Goal: Task Accomplishment & Management: Use online tool/utility

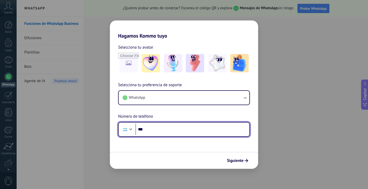
click at [156, 128] on input "***" at bounding box center [193, 130] width 114 height 12
type input "**********"
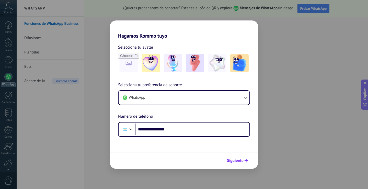
click at [227, 159] on span "Siguiente" at bounding box center [235, 161] width 17 height 4
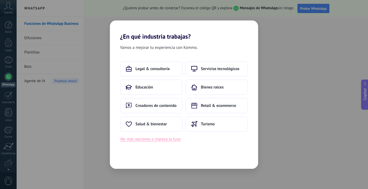
click at [150, 140] on button "Ver más opciones o ingresa la tuya" at bounding box center [150, 139] width 60 height 7
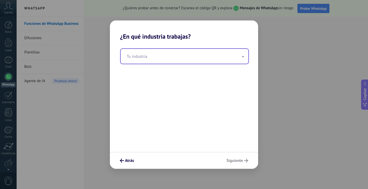
click at [243, 57] on icon at bounding box center [243, 56] width 2 height 1
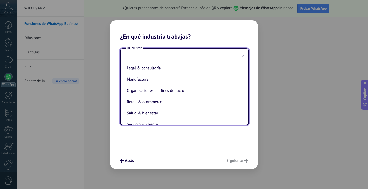
scroll to position [77, 0]
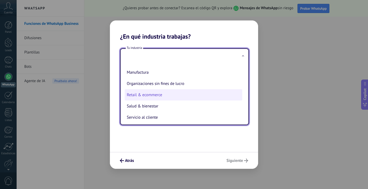
click at [156, 94] on li "Retail & ecommerce" at bounding box center [184, 94] width 118 height 11
type input "**********"
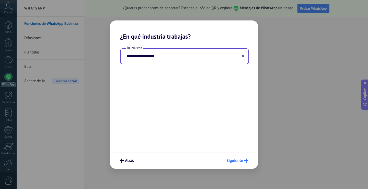
click at [230, 159] on span "Siguiente" at bounding box center [235, 161] width 17 height 4
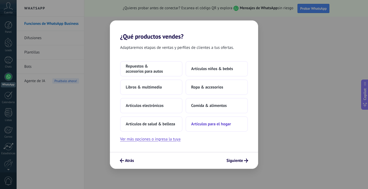
click at [219, 126] on span "Artículos para el hogar" at bounding box center [211, 123] width 40 height 5
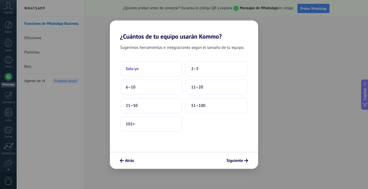
click at [149, 66] on button "Solo yo" at bounding box center [151, 68] width 62 height 15
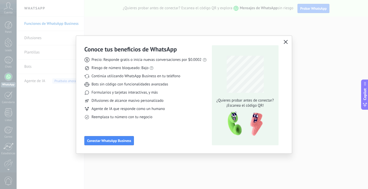
click at [286, 42] on icon "button" at bounding box center [286, 42] width 4 height 4
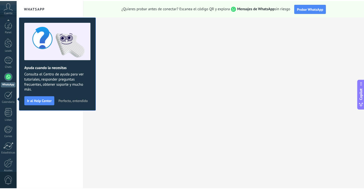
scroll to position [24, 0]
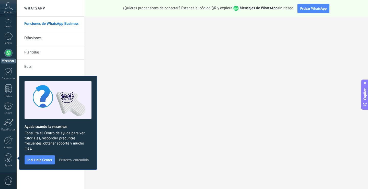
click at [78, 158] on span "Perfecto, entendido" at bounding box center [74, 160] width 30 height 4
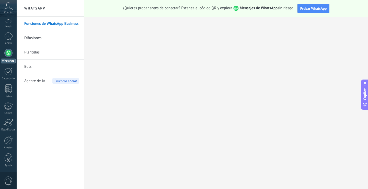
click at [37, 82] on span "Agente de IA" at bounding box center [34, 81] width 21 height 14
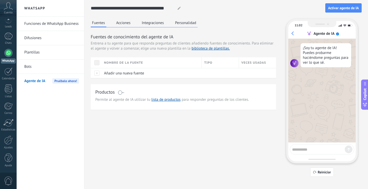
click at [120, 93] on span at bounding box center [121, 93] width 6 height 4
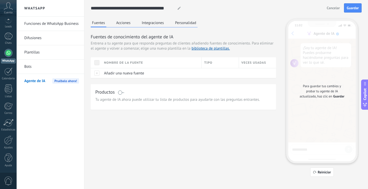
click at [120, 93] on span at bounding box center [121, 93] width 6 height 4
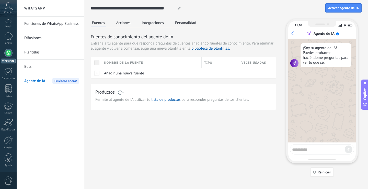
click at [119, 23] on button "Acciones" at bounding box center [123, 23] width 17 height 8
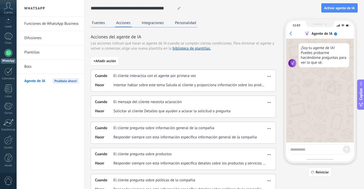
click at [143, 25] on button "Integraciones" at bounding box center [153, 23] width 25 height 8
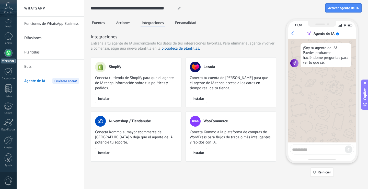
click at [176, 26] on button "Personalidad" at bounding box center [186, 23] width 24 height 8
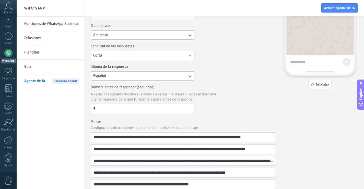
scroll to position [102, 0]
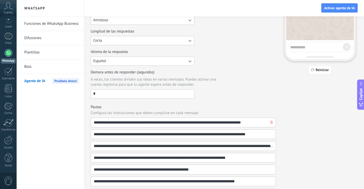
click at [179, 122] on input "**********" at bounding box center [182, 122] width 176 height 9
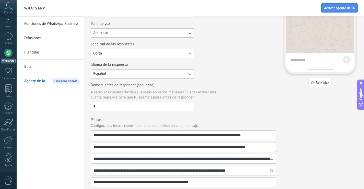
scroll to position [87, 0]
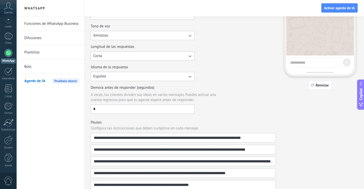
click at [140, 108] on input "*" at bounding box center [142, 109] width 103 height 8
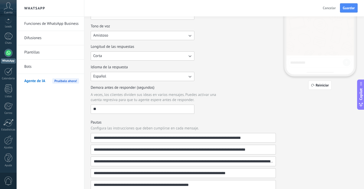
type input "**"
click at [217, 111] on div "Demora antes de responder (segundos) A veces, los clientes dividen sus ideas en…" at bounding box center [183, 99] width 185 height 29
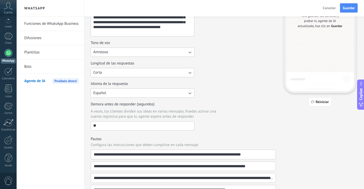
scroll to position [61, 0]
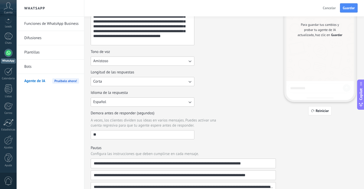
click at [142, 83] on button "Corta" at bounding box center [143, 81] width 104 height 9
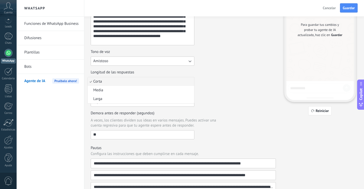
click at [142, 83] on li "Corta" at bounding box center [141, 81] width 107 height 9
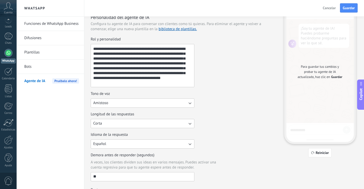
scroll to position [0, 0]
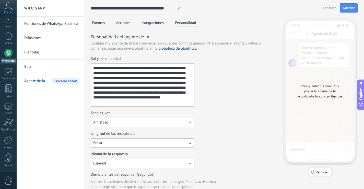
click at [180, 7] on use at bounding box center [179, 8] width 3 height 3
drag, startPoint x: 172, startPoint y: 8, endPoint x: 90, endPoint y: 10, distance: 82.4
click at [90, 10] on div "**********" at bounding box center [224, 176] width 280 height 353
type input "**********"
drag, startPoint x: 142, startPoint y: 103, endPoint x: 80, endPoint y: 41, distance: 88.1
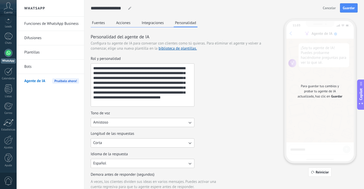
click at [81, 42] on div "**********" at bounding box center [191, 94] width 348 height 189
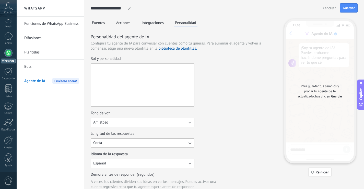
paste textarea "**********"
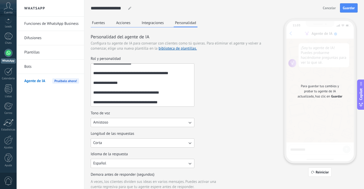
scroll to position [105, 0]
paste textarea "**********"
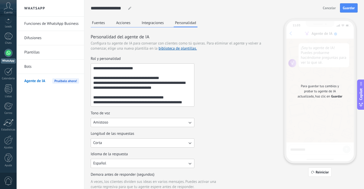
scroll to position [308, 0]
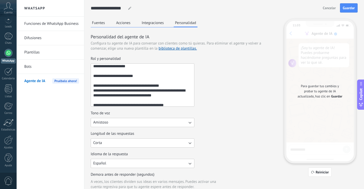
drag, startPoint x: 109, startPoint y: 105, endPoint x: 94, endPoint y: 75, distance: 33.1
click at [94, 75] on textarea "Rol y personalidad" at bounding box center [142, 85] width 102 height 43
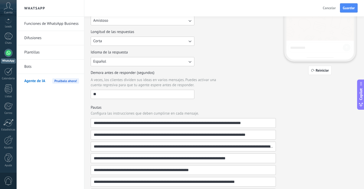
scroll to position [102, 0]
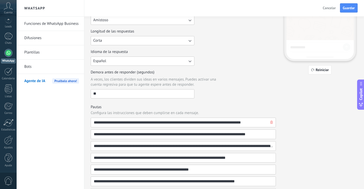
type textarea "**********"
click at [249, 118] on input "**********" at bounding box center [182, 122] width 176 height 9
drag, startPoint x: 182, startPoint y: 123, endPoint x: 255, endPoint y: 126, distance: 73.0
click at [255, 126] on input "**********" at bounding box center [182, 122] width 176 height 9
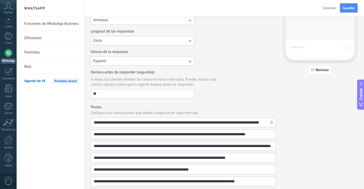
type input "**********"
click at [182, 124] on input "**********" at bounding box center [182, 122] width 176 height 9
click at [170, 120] on input "**********" at bounding box center [182, 122] width 176 height 9
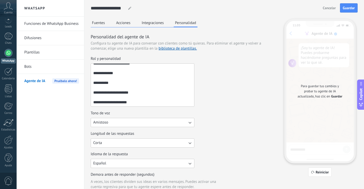
click at [160, 25] on button "Integraciones" at bounding box center [153, 23] width 25 height 8
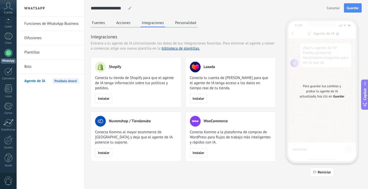
click at [174, 20] on div "Fuentes Acciones Integraciones Personalidad" at bounding box center [144, 23] width 107 height 8
click at [175, 21] on button "Personalidad" at bounding box center [186, 23] width 24 height 8
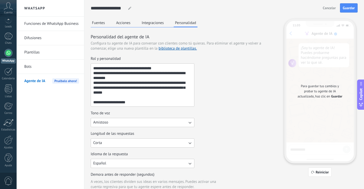
click at [156, 24] on button "Integraciones" at bounding box center [153, 23] width 25 height 8
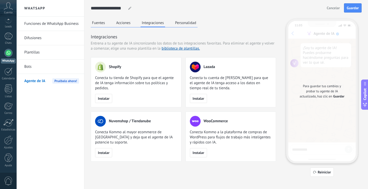
click at [127, 24] on button "Acciones" at bounding box center [123, 23] width 17 height 8
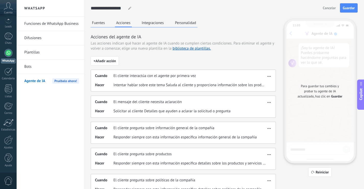
click at [98, 23] on button "Fuentes" at bounding box center [99, 23] width 16 height 8
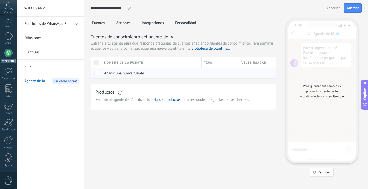
click at [97, 72] on div at bounding box center [96, 73] width 11 height 10
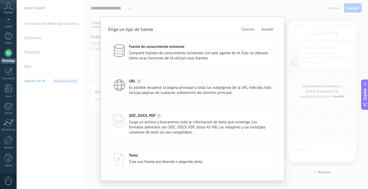
click at [148, 90] on span "Es posible recuperar la página principal y todas las subpáginas de la URL indic…" at bounding box center [200, 90] width 143 height 10
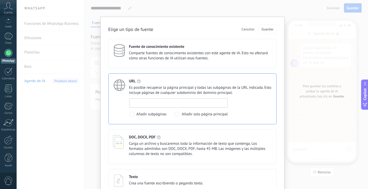
click at [157, 102] on input at bounding box center [179, 103] width 98 height 8
click at [176, 114] on span at bounding box center [177, 114] width 5 height 5
click at [130, 114] on span at bounding box center [131, 114] width 5 height 5
click at [148, 103] on input at bounding box center [179, 103] width 98 height 8
type input "**********"
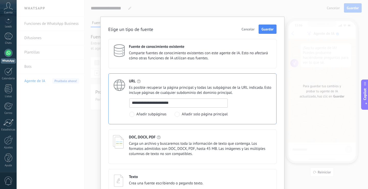
click at [253, 100] on div "**********" at bounding box center [200, 107] width 143 height 18
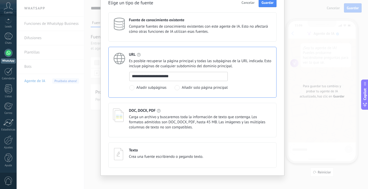
scroll to position [30, 0]
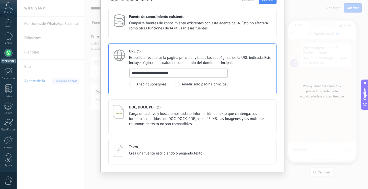
click at [195, 110] on div "DOC, DOCX, PDF Carga un archivo y buscaremos toda la información de texto que c…" at bounding box center [200, 116] width 143 height 22
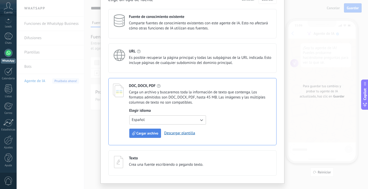
click at [151, 132] on span "Cargar archivo" at bounding box center [148, 133] width 22 height 4
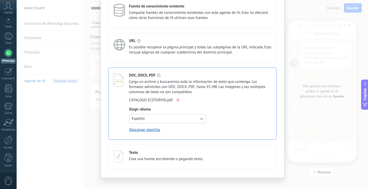
scroll to position [46, 0]
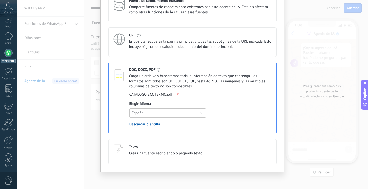
click at [139, 113] on span "Español" at bounding box center [138, 112] width 13 height 5
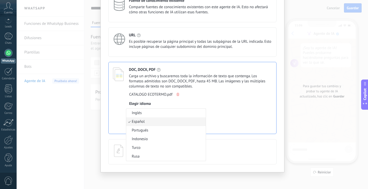
click at [140, 121] on span "Español" at bounding box center [138, 121] width 13 height 5
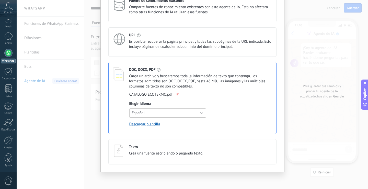
click at [143, 152] on span "Crea una fuente escribiendo o pegando texto." at bounding box center [166, 153] width 74 height 5
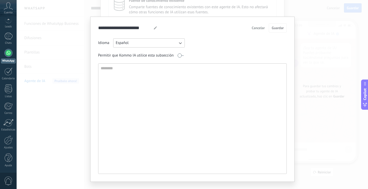
click at [119, 93] on textarea at bounding box center [191, 119] width 187 height 110
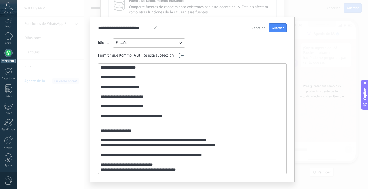
scroll to position [1123, 0]
drag, startPoint x: 187, startPoint y: 171, endPoint x: 94, endPoint y: 129, distance: 101.6
click at [94, 129] on div "**********" at bounding box center [192, 99] width 205 height 165
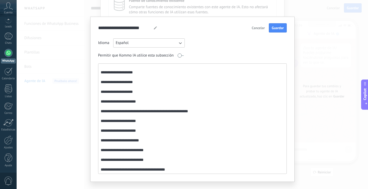
scroll to position [1080, 0]
type textarea "**********"
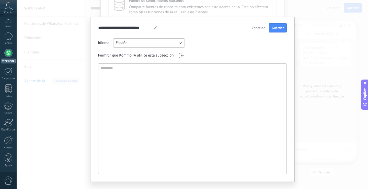
scroll to position [0, 0]
paste textarea "**********"
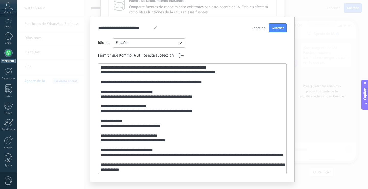
scroll to position [953, 0]
type textarea "**********"
click at [272, 28] on span "Guardar" at bounding box center [278, 28] width 12 height 4
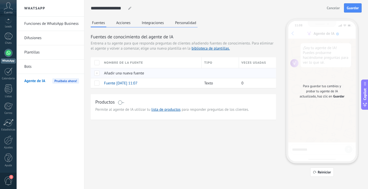
click at [98, 73] on div at bounding box center [96, 73] width 11 height 10
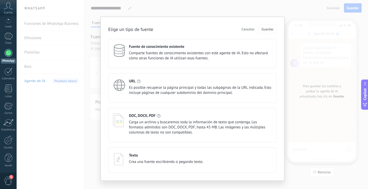
click at [158, 55] on span "Comparte fuentes de conocimiento existentes con este agente de IA. Esto no afec…" at bounding box center [200, 56] width 143 height 10
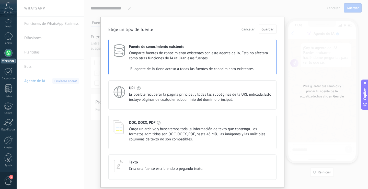
click at [158, 55] on span "Comparte fuentes de conocimiento existentes con este agente de IA. Esto no afec…" at bounding box center [200, 56] width 143 height 10
click at [154, 94] on span "Es posible recuperar la página principal y todas las subpáginas de la URL indic…" at bounding box center [200, 97] width 143 height 10
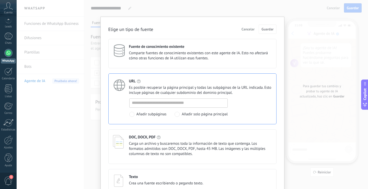
click at [245, 29] on span "Cancelar" at bounding box center [248, 29] width 13 height 4
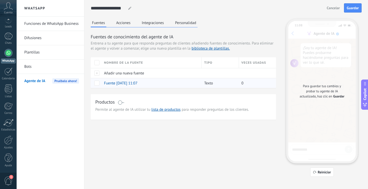
click at [121, 82] on span "Fuente [DATE] 11:07" at bounding box center [121, 83] width 34 height 5
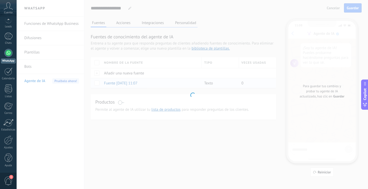
type input "**********"
type textarea "**********"
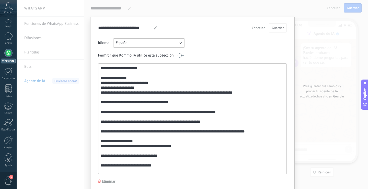
click at [255, 27] on span "Cancelar" at bounding box center [258, 28] width 13 height 4
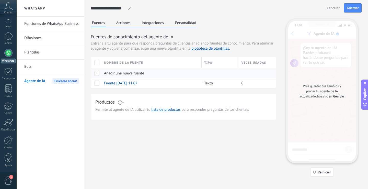
click at [98, 74] on div at bounding box center [96, 73] width 11 height 10
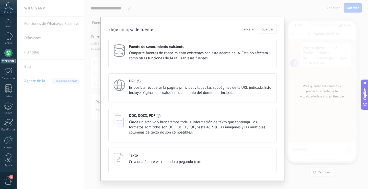
click at [164, 83] on div "URL" at bounding box center [200, 81] width 143 height 5
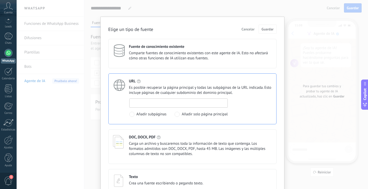
click at [150, 103] on input at bounding box center [179, 103] width 98 height 8
type input "**********"
click at [188, 74] on div "**********" at bounding box center [192, 98] width 168 height 51
click at [262, 31] on span "Guardar" at bounding box center [268, 29] width 12 height 4
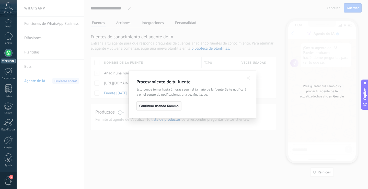
click at [161, 107] on span "Continuar usando Kommo" at bounding box center [158, 106] width 39 height 4
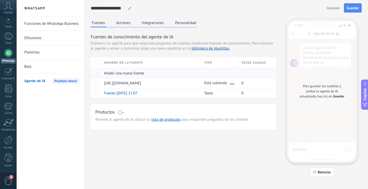
click at [96, 73] on div at bounding box center [96, 73] width 11 height 10
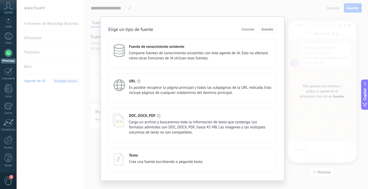
scroll to position [8, 0]
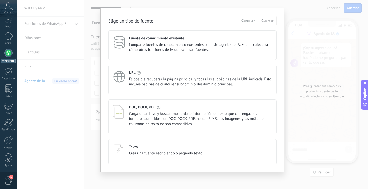
click at [158, 111] on div "DOC, DOCX, PDF Carga un archivo y buscaremos toda la información de texto que c…" at bounding box center [200, 116] width 143 height 22
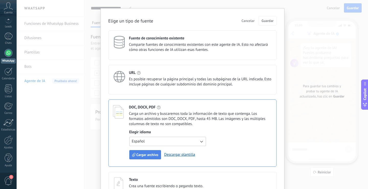
click at [145, 153] on span "Cargar archivo" at bounding box center [148, 155] width 22 height 4
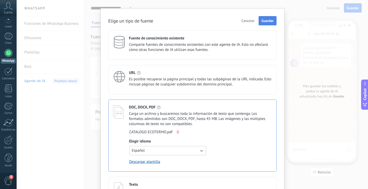
click at [265, 22] on span "Guardar" at bounding box center [268, 21] width 12 height 4
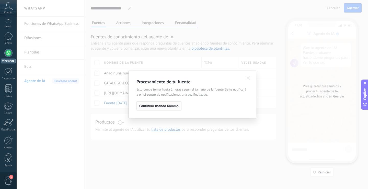
click at [173, 108] on button "Continuar usando Kommo" at bounding box center [159, 105] width 45 height 9
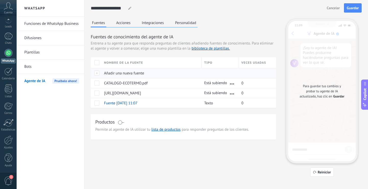
click at [99, 74] on div at bounding box center [96, 73] width 11 height 10
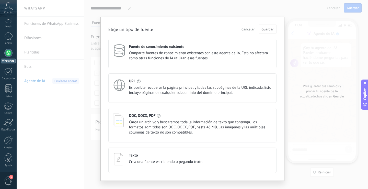
click at [156, 120] on span "Carga un archivo y buscaremos toda la información de texto que contenga. Los fo…" at bounding box center [200, 127] width 143 height 15
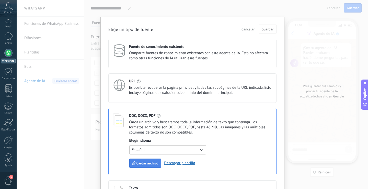
click at [149, 165] on span "Cargar archivo" at bounding box center [148, 163] width 22 height 4
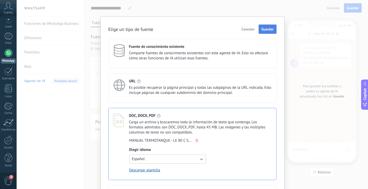
click at [269, 30] on span "Guardar" at bounding box center [268, 29] width 12 height 4
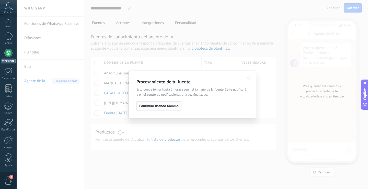
click at [155, 106] on span "Continuar usando Kommo" at bounding box center [158, 106] width 39 height 4
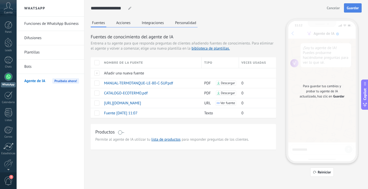
click at [358, 6] on span "Guardar" at bounding box center [353, 8] width 12 height 4
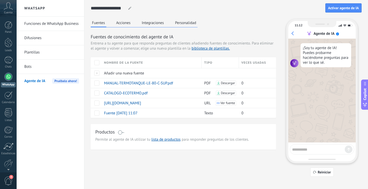
click at [326, 150] on textarea at bounding box center [318, 149] width 53 height 6
type textarea "**********"
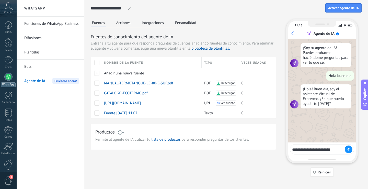
type textarea "**********"
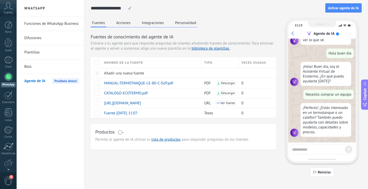
scroll to position [23, 0]
type textarea "**********"
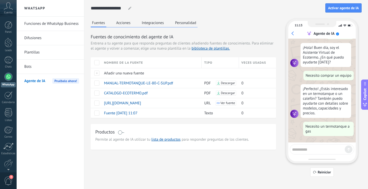
scroll to position [55, 0]
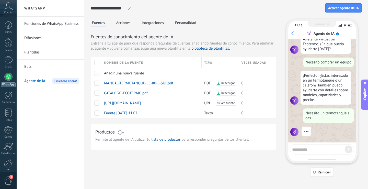
click at [365, 88] on span "Copilot" at bounding box center [365, 94] width 5 height 12
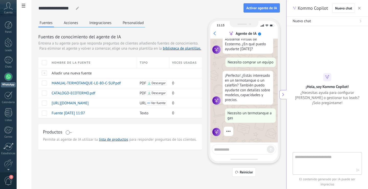
click at [360, 8] on use "button" at bounding box center [359, 8] width 3 height 3
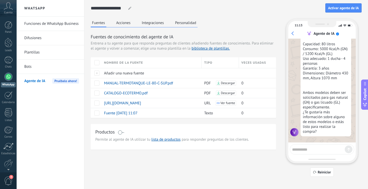
scroll to position [230, 0]
click at [324, 151] on textarea at bounding box center [318, 149] width 53 height 6
type textarea "**********"
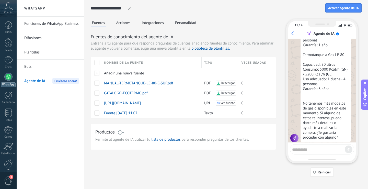
scroll to position [412, 0]
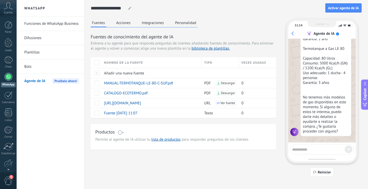
click at [329, 148] on textarea at bounding box center [318, 149] width 53 height 6
type textarea "**********"
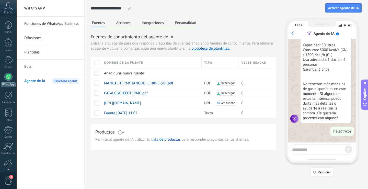
scroll to position [438, 0]
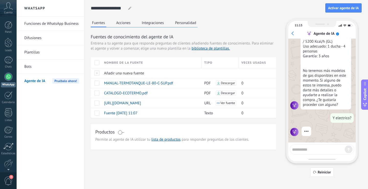
click at [9, 183] on span "4" at bounding box center [8, 180] width 9 height 9
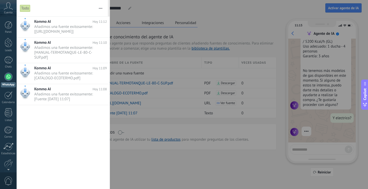
click at [9, 183] on span "0" at bounding box center [8, 180] width 9 height 9
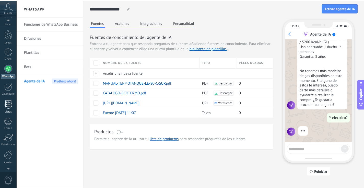
scroll to position [0, 0]
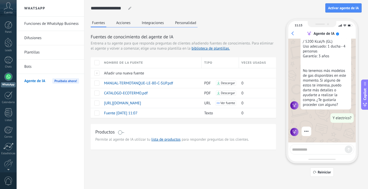
click at [6, 8] on use at bounding box center [8, 5] width 9 height 7
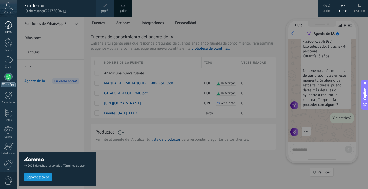
click at [8, 26] on div at bounding box center [9, 25] width 8 height 8
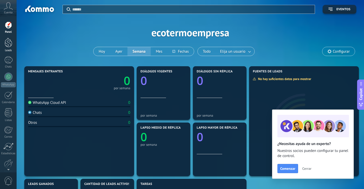
click at [12, 47] on div at bounding box center [9, 42] width 8 height 9
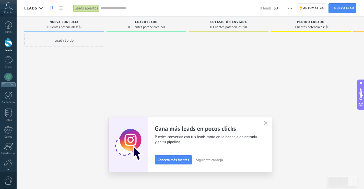
click at [315, 11] on span "Automatiza" at bounding box center [314, 8] width 21 height 9
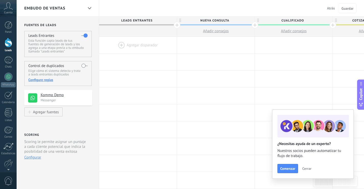
click at [122, 45] on div at bounding box center [138, 45] width 78 height 17
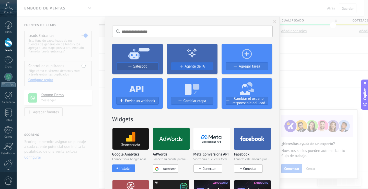
click at [185, 69] on button "Agente de IA" at bounding box center [192, 66] width 42 height 8
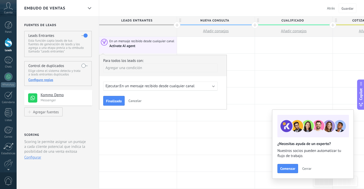
click at [165, 85] on span "En un mensaje recibido desde cualquier canal" at bounding box center [157, 86] width 75 height 5
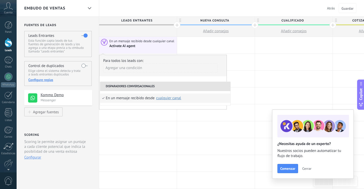
click at [175, 76] on div "Agregar una condición" at bounding box center [160, 69] width 115 height 13
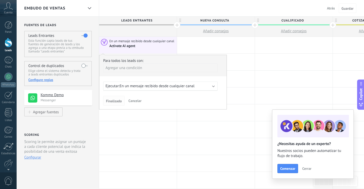
click at [120, 102] on span "Finalizado" at bounding box center [114, 101] width 16 height 4
click at [115, 102] on span "Finalizado" at bounding box center [114, 101] width 16 height 4
click at [114, 69] on div "Agregar una condición" at bounding box center [160, 67] width 115 height 9
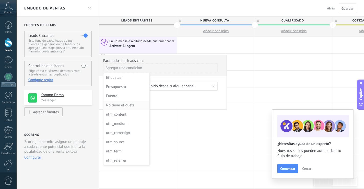
click at [121, 105] on div "No tiene etiqueta" at bounding box center [126, 105] width 40 height 7
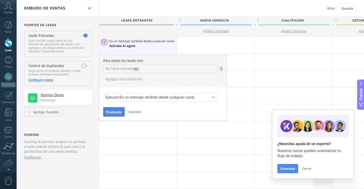
click at [117, 112] on span "Finalizado" at bounding box center [114, 112] width 16 height 4
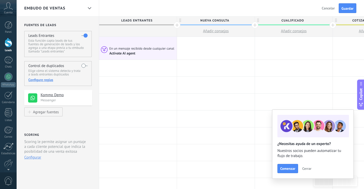
click at [334, 8] on span "Cancelar" at bounding box center [328, 8] width 13 height 5
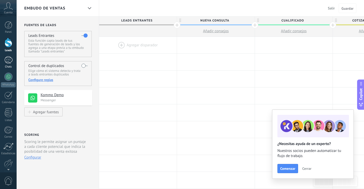
click at [10, 61] on div at bounding box center [8, 59] width 8 height 7
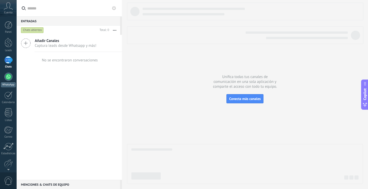
click at [10, 78] on div at bounding box center [8, 77] width 8 height 8
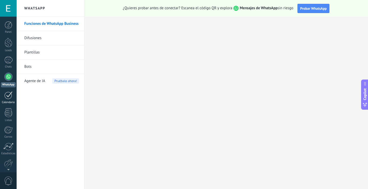
click at [8, 95] on div at bounding box center [8, 95] width 8 height 8
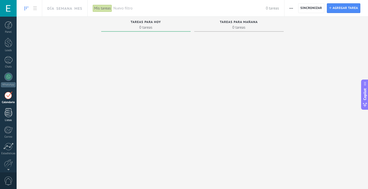
click at [8, 113] on div at bounding box center [9, 112] width 8 height 9
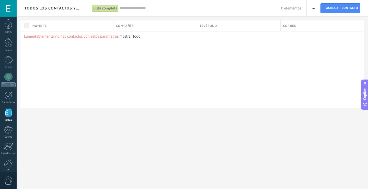
scroll to position [13, 0]
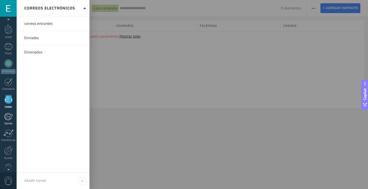
click at [9, 120] on div at bounding box center [8, 117] width 8 height 8
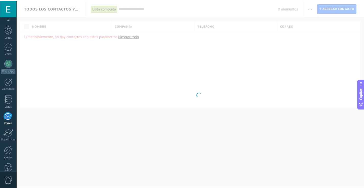
scroll to position [24, 0]
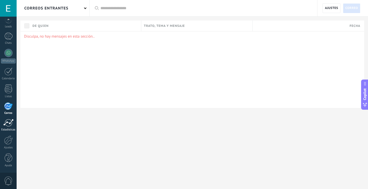
click at [8, 123] on div at bounding box center [8, 123] width 10 height 8
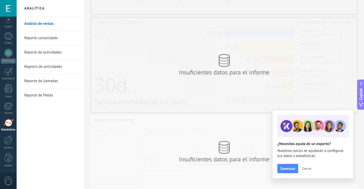
scroll to position [102, 0]
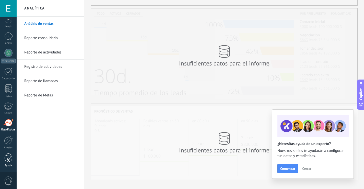
click at [10, 157] on div at bounding box center [9, 157] width 8 height 9
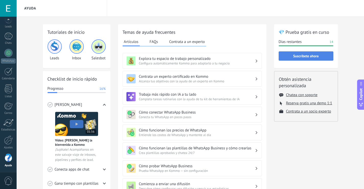
click at [302, 56] on span "Suscríbete ahora" at bounding box center [307, 56] width 26 height 4
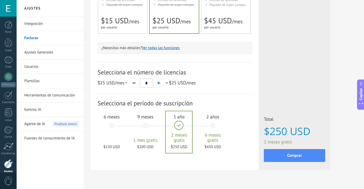
scroll to position [139, 0]
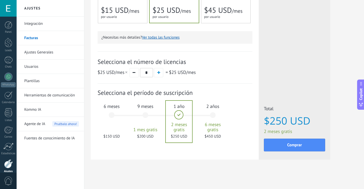
click at [108, 115] on div "6 meses $150 USD" at bounding box center [112, 117] width 28 height 36
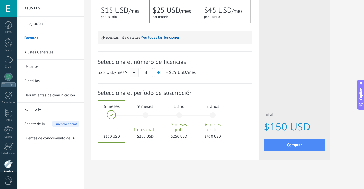
click at [133, 74] on button "button" at bounding box center [134, 72] width 9 height 9
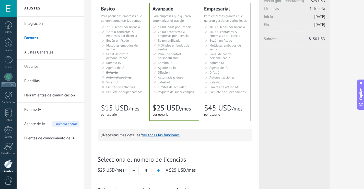
scroll to position [36, 0]
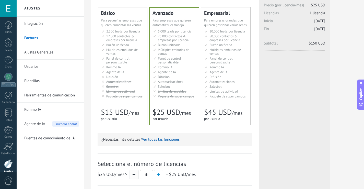
click at [132, 68] on li "Kommo AI Kommo AI Kommo IA Kommo AI Kommo IA Kommo AI Kommo AI" at bounding box center [123, 67] width 43 height 4
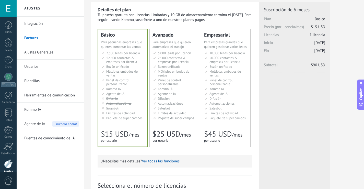
scroll to position [11, 0]
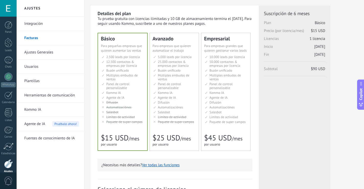
click at [115, 117] on span "Límites de actividad" at bounding box center [120, 117] width 29 height 4
click at [35, 108] on link "Kommo IA" at bounding box center [51, 110] width 55 height 14
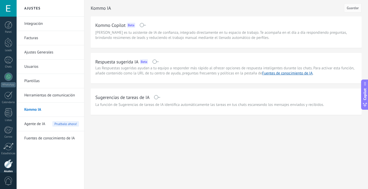
click at [45, 141] on link "Fuentes de conocimiento de IA" at bounding box center [51, 138] width 55 height 14
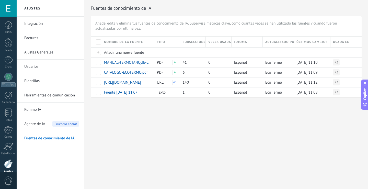
click at [36, 124] on span "Agente de IA" at bounding box center [34, 124] width 21 height 14
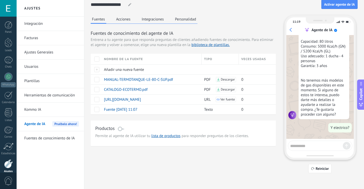
scroll to position [4, 0]
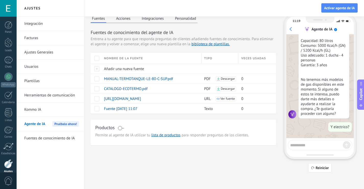
click at [317, 143] on textarea at bounding box center [317, 144] width 53 height 6
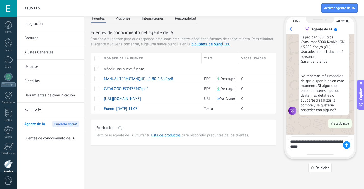
type textarea "**********"
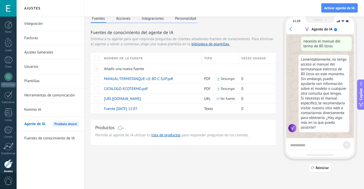
scroll to position [525, 0]
click at [328, 145] on textarea at bounding box center [317, 144] width 53 height 6
type textarea "**********"
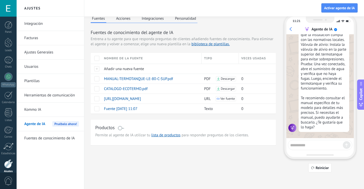
scroll to position [741, 0]
click at [223, 98] on span "Ver fuente" at bounding box center [228, 99] width 15 height 4
click at [120, 20] on button "Acciones" at bounding box center [123, 19] width 17 height 8
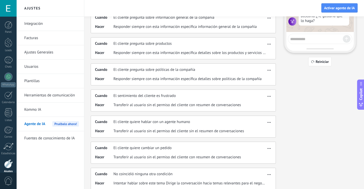
scroll to position [128, 0]
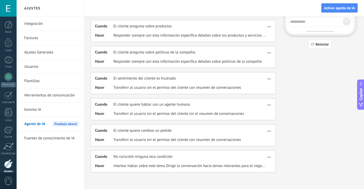
click at [33, 79] on link "Plantillas" at bounding box center [51, 81] width 55 height 14
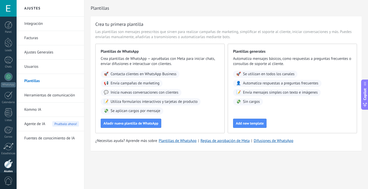
click at [36, 54] on link "Ajustes Generales" at bounding box center [51, 52] width 55 height 14
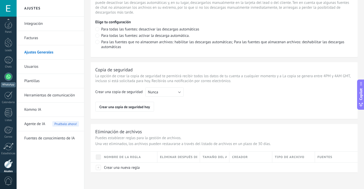
scroll to position [24, 0]
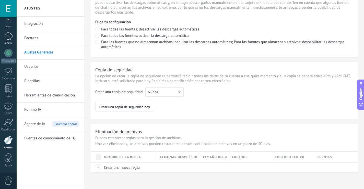
click at [10, 37] on div at bounding box center [8, 35] width 8 height 7
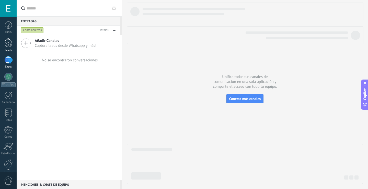
click at [6, 46] on div at bounding box center [9, 42] width 8 height 9
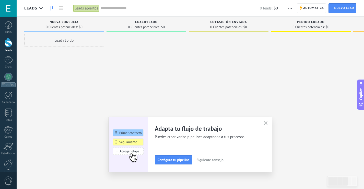
click at [268, 125] on icon "button" at bounding box center [266, 123] width 4 height 4
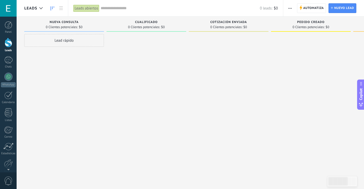
click at [70, 42] on div "Lead rápido" at bounding box center [64, 40] width 80 height 13
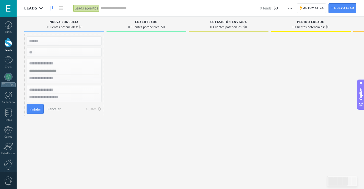
click at [57, 111] on span "Cancelar" at bounding box center [54, 109] width 13 height 5
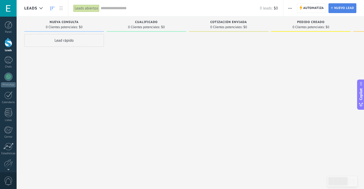
click at [340, 6] on span "Nuevo lead" at bounding box center [345, 8] width 20 height 9
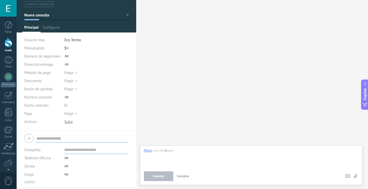
scroll to position [29, 0]
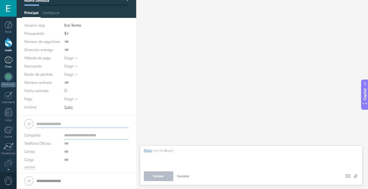
click at [8, 61] on div at bounding box center [8, 59] width 8 height 7
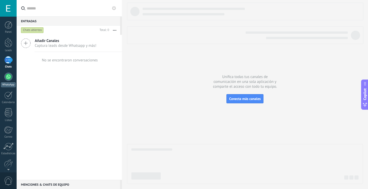
click at [11, 75] on div at bounding box center [8, 77] width 8 height 8
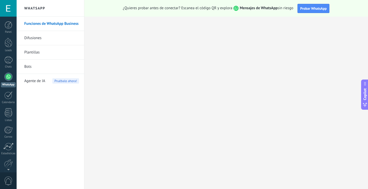
click at [36, 80] on span "Agente de IA" at bounding box center [34, 81] width 21 height 14
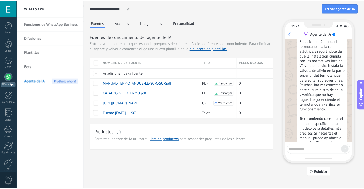
scroll to position [741, 0]
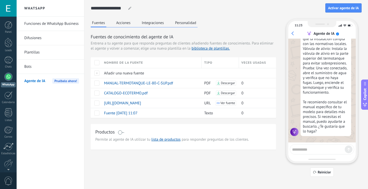
click at [156, 23] on button "Integraciones" at bounding box center [153, 23] width 25 height 8
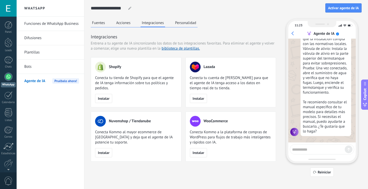
click at [183, 25] on button "Personalidad" at bounding box center [186, 23] width 24 height 8
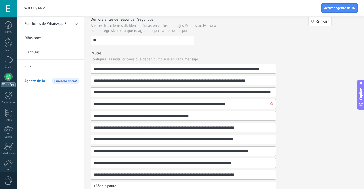
scroll to position [159, 0]
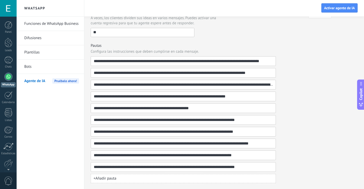
click at [37, 79] on span "Agente de IA" at bounding box center [34, 81] width 21 height 14
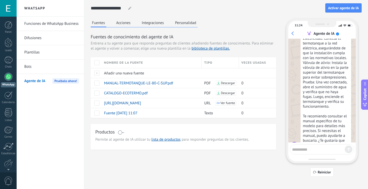
scroll to position [741, 0]
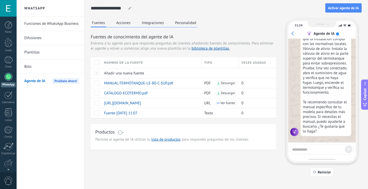
click at [120, 131] on span at bounding box center [121, 132] width 6 height 4
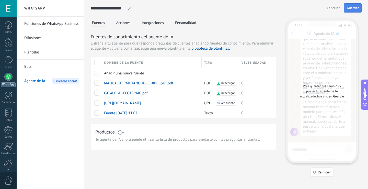
click at [353, 10] on button "Guardar" at bounding box center [353, 7] width 18 height 9
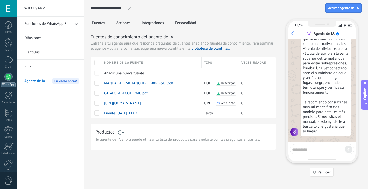
click at [312, 150] on textarea at bounding box center [318, 149] width 53 height 6
type textarea "**********"
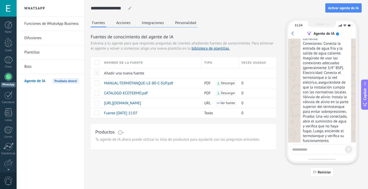
scroll to position [754, 0]
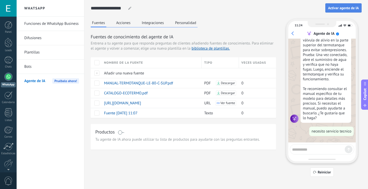
click at [334, 6] on button "Activar agente de IA" at bounding box center [344, 7] width 36 height 9
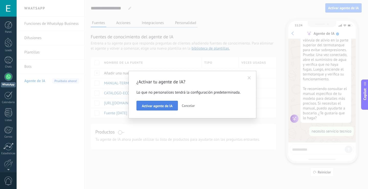
click at [170, 106] on span "Activar agente de IA" at bounding box center [157, 106] width 31 height 4
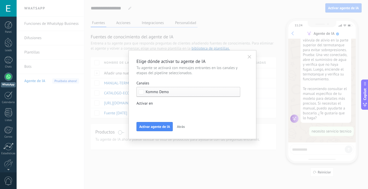
click at [175, 91] on span "Kommo Demo" at bounding box center [190, 92] width 88 height 4
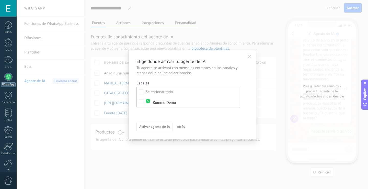
click at [175, 91] on label "Seleccionar todo" at bounding box center [188, 91] width 103 height 9
click at [192, 121] on div "Elige dónde activar tu agente de IA Tu agente se activará con mensajes entrante…" at bounding box center [193, 94] width 112 height 73
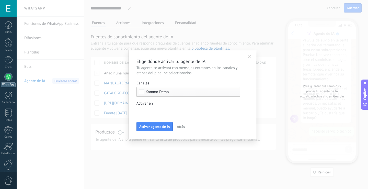
click at [0, 0] on div "Leads Entrantes Nueva consulta Cualificado Cotización enviada Pedido creado Ped…" at bounding box center [0, 0] width 0 height 0
click at [185, 112] on label at bounding box center [189, 111] width 104 height 8
click at [184, 103] on div at bounding box center [193, 94] width 352 height 189
click at [155, 126] on span "Activar agente de IA" at bounding box center [154, 127] width 31 height 4
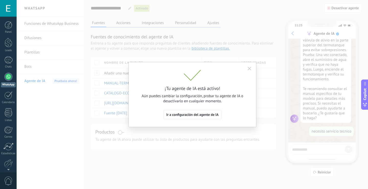
click at [248, 67] on icon "button" at bounding box center [250, 69] width 4 height 4
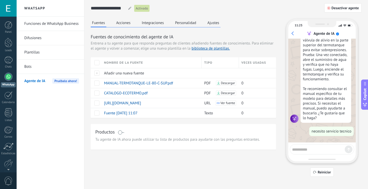
click at [10, 77] on div at bounding box center [8, 77] width 8 height 8
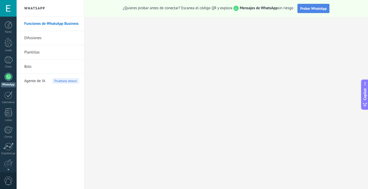
click at [306, 10] on span "Probar WhatsApp" at bounding box center [314, 8] width 27 height 5
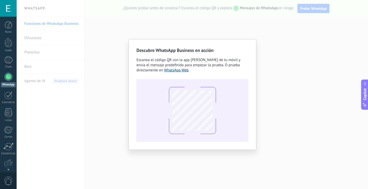
click at [176, 71] on link "WhatsApp Web" at bounding box center [176, 70] width 25 height 5
click at [300, 43] on div "Descubre WhatsApp Business en acción Escanea el código QR con la app [PERSON_NA…" at bounding box center [193, 94] width 352 height 189
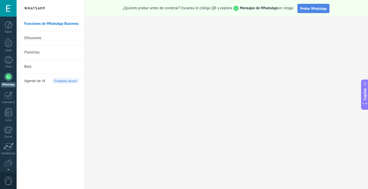
click at [305, 8] on span "Probar WhatsApp" at bounding box center [314, 8] width 27 height 5
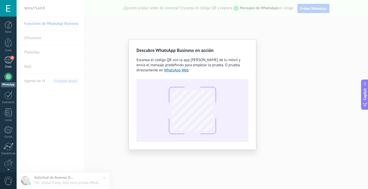
click at [7, 60] on div "1" at bounding box center [8, 59] width 8 height 7
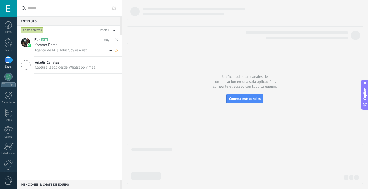
click at [52, 51] on span "Agente de IA: ¡Hola! Soy el Asistente Virtual de Ecotermo. ¿En qué puedo ayudar…" at bounding box center [62, 50] width 55 height 5
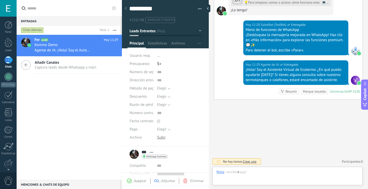
scroll to position [8, 0]
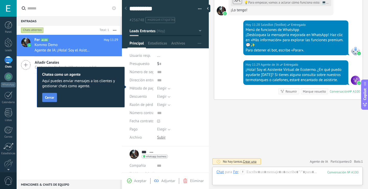
click at [50, 98] on span "Cerrar" at bounding box center [49, 98] width 9 height 4
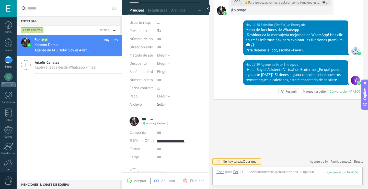
scroll to position [0, 0]
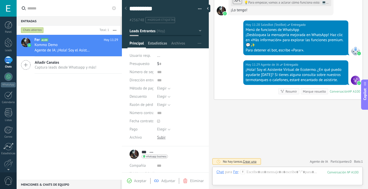
click at [161, 41] on span "Estadísticas" at bounding box center [157, 44] width 19 height 7
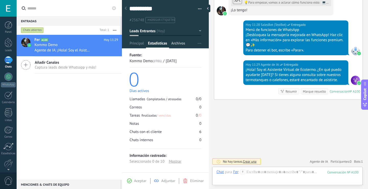
click at [175, 42] on span "Archivos" at bounding box center [178, 44] width 14 height 7
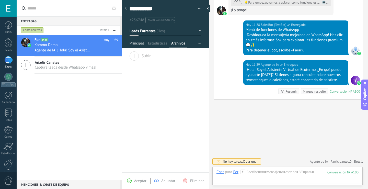
click at [133, 44] on span "Principal" at bounding box center [137, 44] width 14 height 7
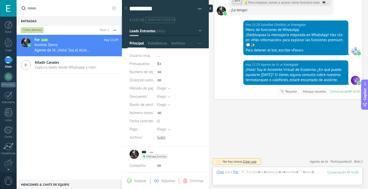
click at [210, 9] on div at bounding box center [209, 9] width 8 height 8
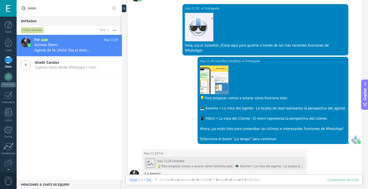
scroll to position [249, 0]
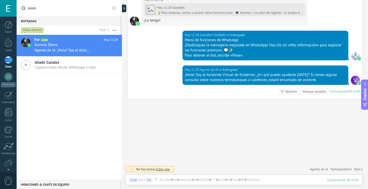
drag, startPoint x: 95, startPoint y: 44, endPoint x: 71, endPoint y: 96, distance: 57.6
click at [70, 99] on div "Fer A100 [DATE] 11:29 Kommo Demo Agente de IA: ¡Hola! Soy el Asistente Virtual …" at bounding box center [69, 107] width 105 height 145
click at [109, 50] on icon at bounding box center [110, 51] width 6 height 6
click at [69, 107] on div at bounding box center [184, 94] width 368 height 189
click at [114, 29] on button "button" at bounding box center [114, 30] width 11 height 9
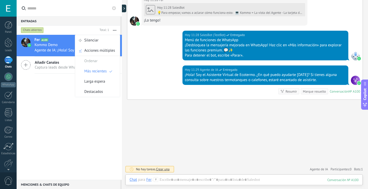
click at [42, 109] on div "Fer A100 [DATE] 11:29 Kommo Demo Agente de IA: ¡Hola! Soy el Asistente Virtual …" at bounding box center [69, 107] width 105 height 145
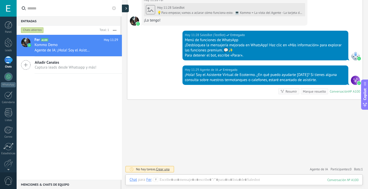
click at [125, 8] on div at bounding box center [125, 9] width 8 height 8
type textarea "**********"
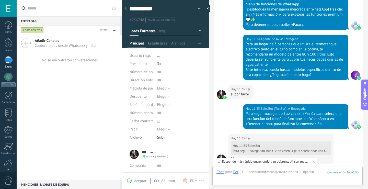
scroll to position [1646, 0]
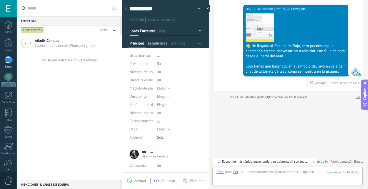
click at [157, 45] on span "Estadísticas" at bounding box center [157, 44] width 19 height 7
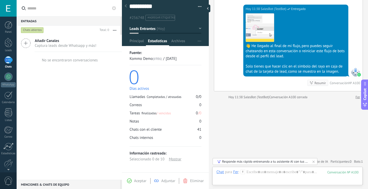
scroll to position [4, 0]
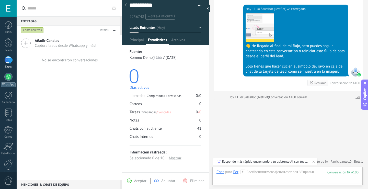
click at [7, 80] on div at bounding box center [8, 77] width 8 height 8
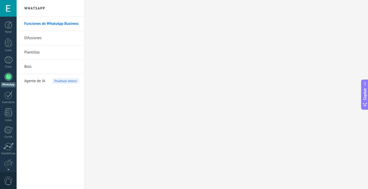
click at [39, 67] on link "Bots" at bounding box center [51, 67] width 55 height 14
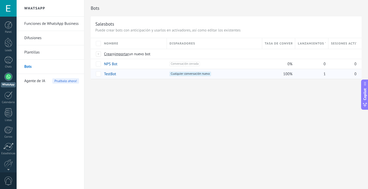
click at [108, 74] on link "TestBot" at bounding box center [110, 74] width 12 height 5
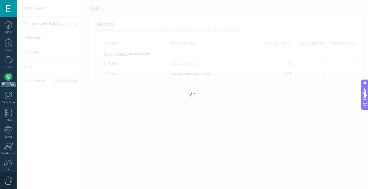
type input "*******"
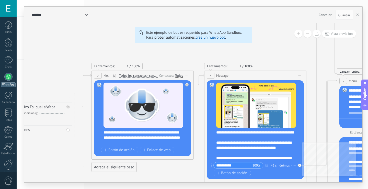
click at [325, 15] on span "Cancelar" at bounding box center [325, 15] width 13 height 5
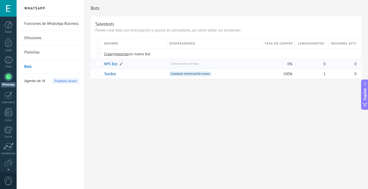
click at [113, 63] on link "NPS Bot" at bounding box center [110, 64] width 13 height 5
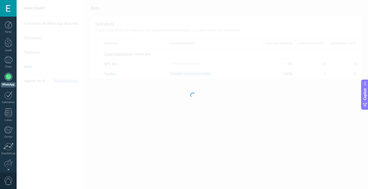
type input "*******"
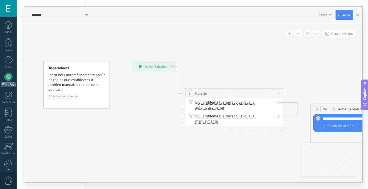
click at [145, 65] on div "**********" at bounding box center [154, 66] width 43 height 9
click at [156, 68] on div "**********" at bounding box center [154, 66] width 43 height 9
click at [239, 110] on div "Si El problema fue cerrado El problema fue cerrado El problema fue cerrado El p…" at bounding box center [235, 105] width 80 height 10
click at [279, 95] on span "Iniciar vista previa aquí" at bounding box center [279, 93] width 8 height 7
click at [293, 103] on div "Iniciar vista previa aquí" at bounding box center [302, 100] width 51 height 9
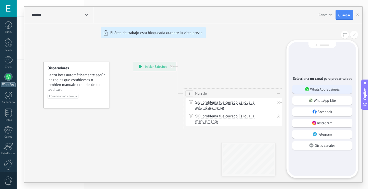
click at [309, 90] on icon at bounding box center [307, 89] width 4 height 4
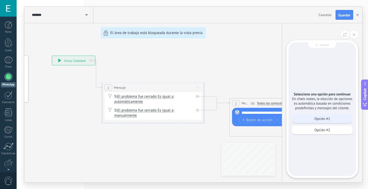
click at [328, 118] on p "Opción #1" at bounding box center [323, 118] width 16 height 5
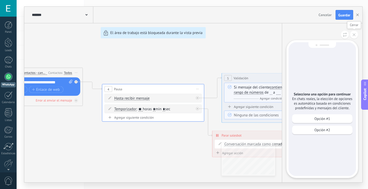
click at [355, 36] on icon at bounding box center [354, 34] width 3 height 3
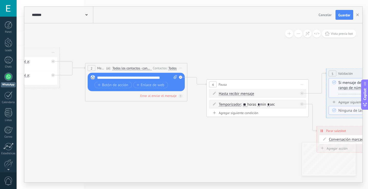
drag, startPoint x: 148, startPoint y: 142, endPoint x: 275, endPoint y: 141, distance: 127.4
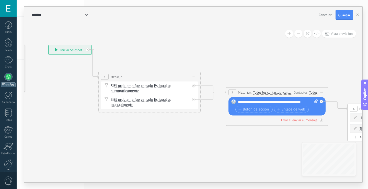
drag, startPoint x: 151, startPoint y: 124, endPoint x: 264, endPoint y: 143, distance: 115.2
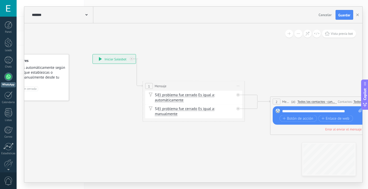
drag, startPoint x: 84, startPoint y: 92, endPoint x: 131, endPoint y: 99, distance: 48.4
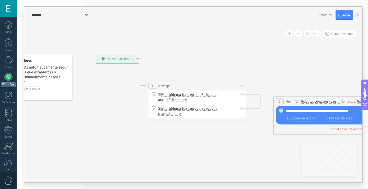
click at [289, 34] on button at bounding box center [289, 34] width 8 height 8
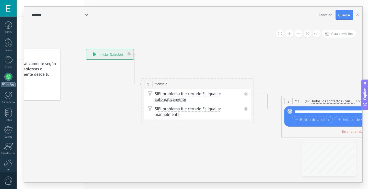
click at [297, 34] on button at bounding box center [299, 34] width 8 height 8
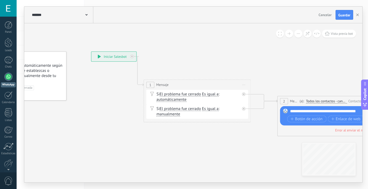
drag, startPoint x: 83, startPoint y: 98, endPoint x: 68, endPoint y: 112, distance: 19.9
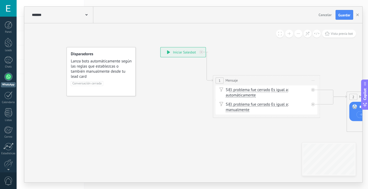
drag, startPoint x: 63, startPoint y: 120, endPoint x: 133, endPoint y: 116, distance: 69.4
click at [326, 16] on span "Cancelar" at bounding box center [325, 15] width 13 height 5
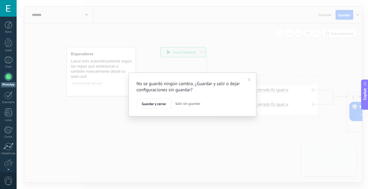
click at [184, 104] on span "Salir sin guardar" at bounding box center [187, 103] width 25 height 5
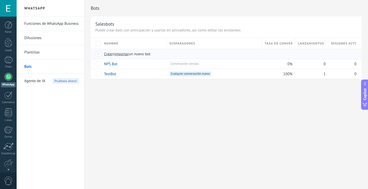
click at [98, 54] on div at bounding box center [99, 54] width 6 height 5
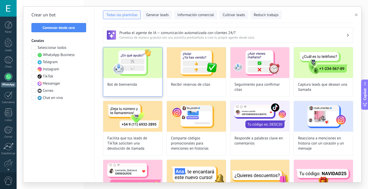
click at [129, 63] on img at bounding box center [132, 62] width 59 height 31
type input "**********"
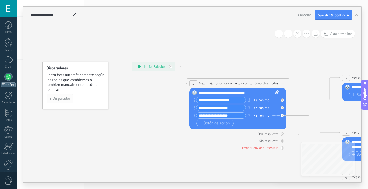
click at [56, 97] on span "Disparador" at bounding box center [62, 99] width 18 height 4
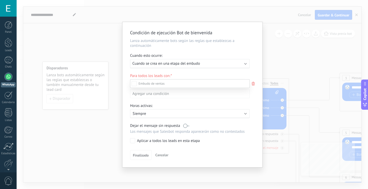
click at [191, 65] on div at bounding box center [193, 94] width 352 height 189
click at [194, 60] on div "Ejecutar: Cuando se crea en una etapa del embudo" at bounding box center [190, 63] width 120 height 9
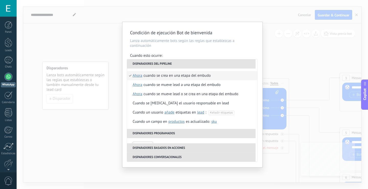
click at [91, 37] on div "Condición de ejecución Bot de bienvenida Lanza automáticamente bots según las r…" at bounding box center [193, 94] width 352 height 189
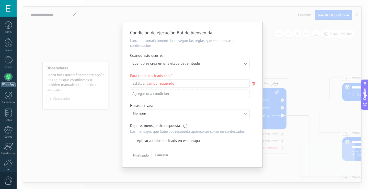
click at [158, 155] on span "Cancelar" at bounding box center [161, 155] width 13 height 5
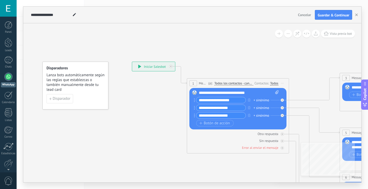
click at [265, 100] on div "+ sinónimo" at bounding box center [262, 100] width 16 height 5
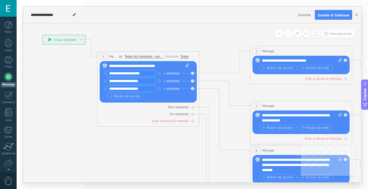
drag, startPoint x: 196, startPoint y: 163, endPoint x: 106, endPoint y: 136, distance: 93.7
click at [106, 136] on icon at bounding box center [312, 165] width 797 height 517
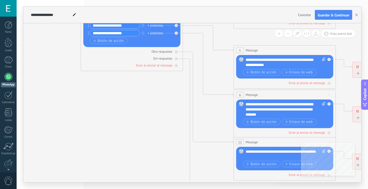
drag, startPoint x: 116, startPoint y: 145, endPoint x: 101, endPoint y: 84, distance: 61.9
click at [100, 80] on icon at bounding box center [296, 109] width 797 height 517
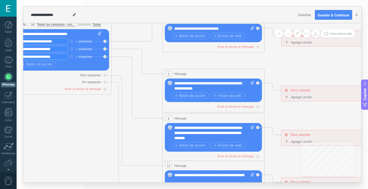
drag, startPoint x: 126, startPoint y: 64, endPoint x: 55, endPoint y: 119, distance: 89.2
click at [53, 120] on icon at bounding box center [225, 133] width 797 height 517
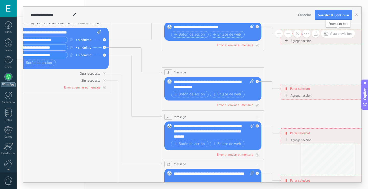
click at [335, 32] on span "Vista previa bot" at bounding box center [341, 33] width 22 height 4
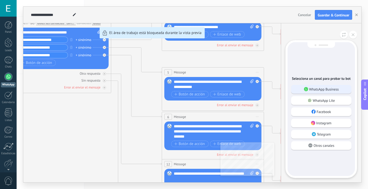
click at [307, 88] on use at bounding box center [306, 89] width 4 height 4
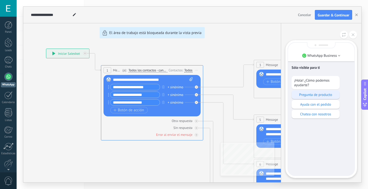
click at [312, 94] on p "Pregunta de producto" at bounding box center [315, 94] width 43 height 5
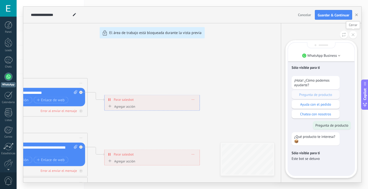
click at [353, 35] on icon at bounding box center [353, 34] width 3 height 3
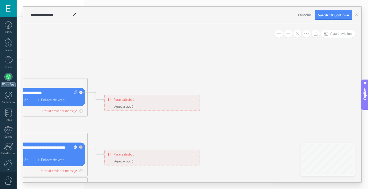
click at [301, 16] on span "Cancelar" at bounding box center [304, 15] width 13 height 5
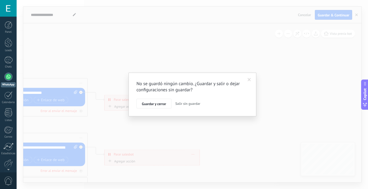
click at [196, 105] on span "Salir sin guardar" at bounding box center [187, 103] width 25 height 5
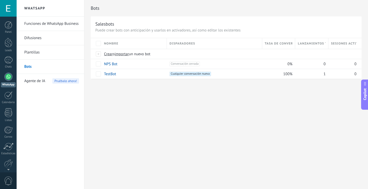
click at [364, 94] on span "Copilot" at bounding box center [365, 94] width 5 height 12
type textarea "**********"
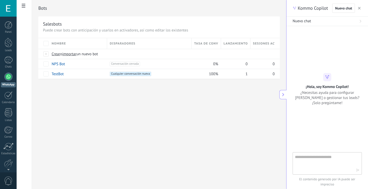
scroll to position [8, 0]
drag, startPoint x: 324, startPoint y: 162, endPoint x: 321, endPoint y: 159, distance: 4.0
click at [324, 161] on textarea at bounding box center [324, 163] width 58 height 18
type textarea "**********"
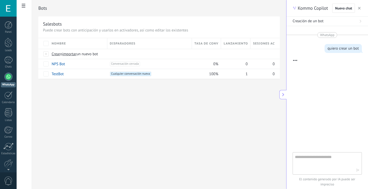
scroll to position [5, 0]
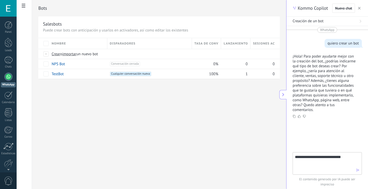
type textarea "**********"
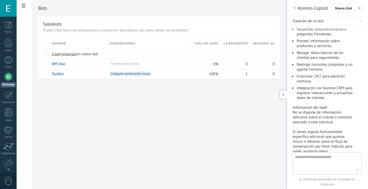
scroll to position [202, 0]
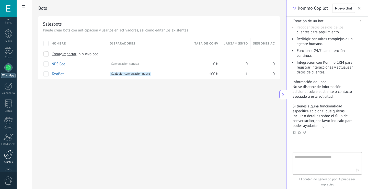
click at [3, 156] on link "Ajustes" at bounding box center [8, 157] width 17 height 14
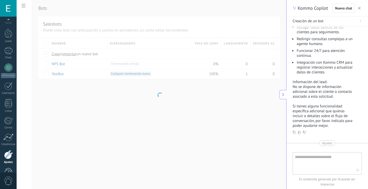
scroll to position [24, 0]
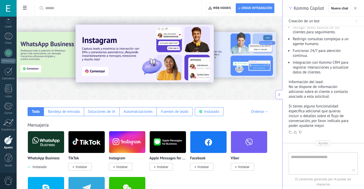
click at [51, 142] on img at bounding box center [46, 142] width 36 height 25
